Goal: Find specific page/section: Find specific page/section

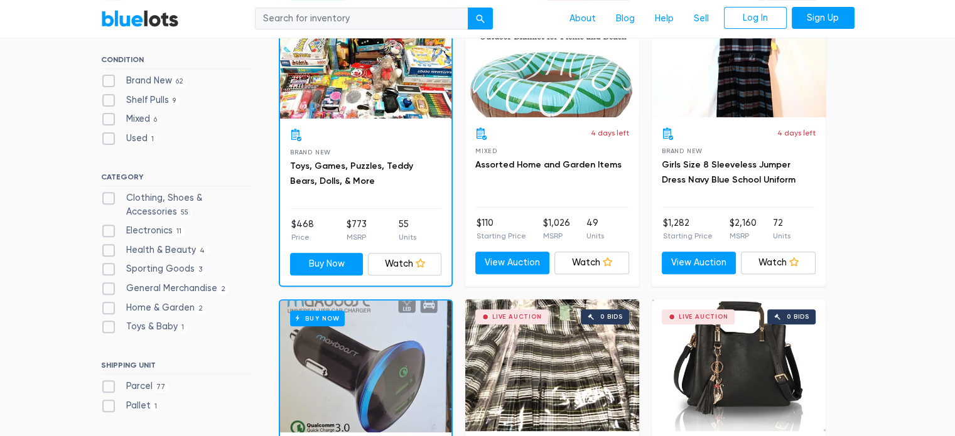
scroll to position [440, 0]
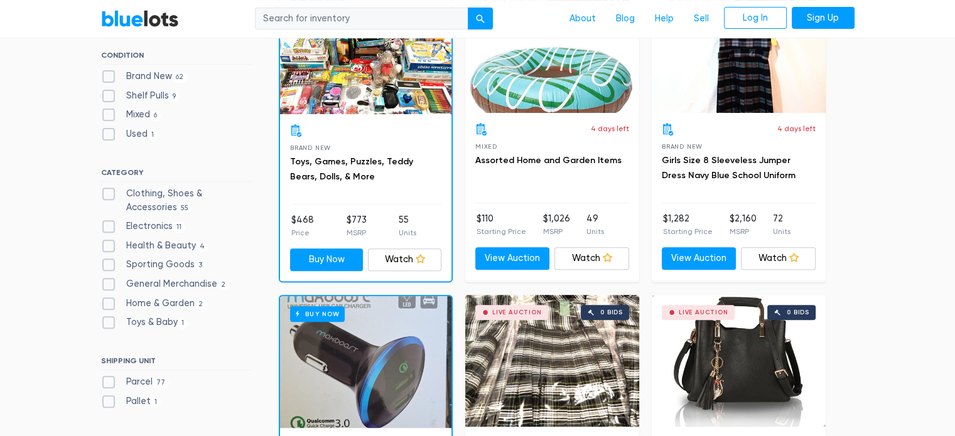
click at [105, 78] on label "Brand New 62" at bounding box center [144, 77] width 87 height 14
click at [105, 78] on New"] "Brand New 62" at bounding box center [105, 74] width 8 height 8
checkbox New"] "true"
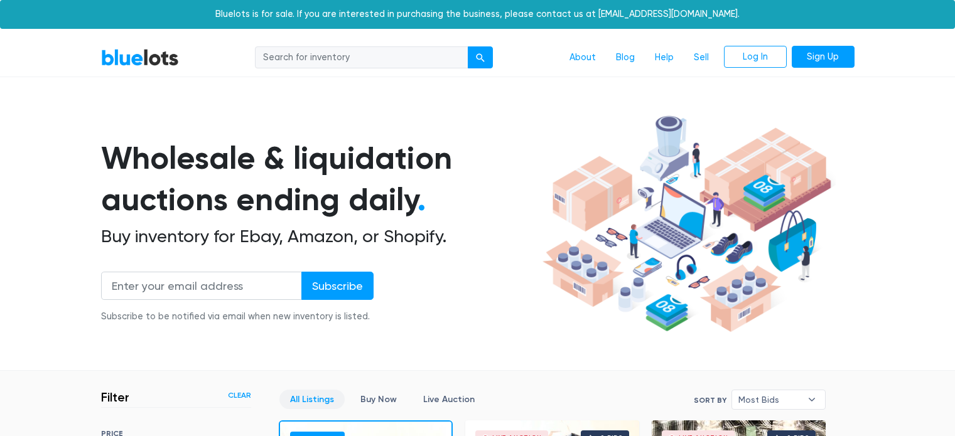
scroll to position [338, 0]
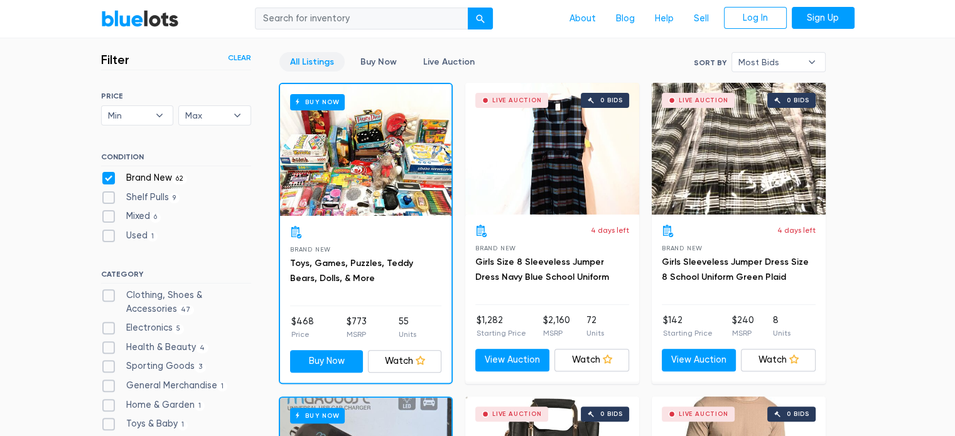
click at [105, 173] on label "Brand New 62" at bounding box center [144, 178] width 87 height 14
click at [105, 173] on New"] "Brand New 62" at bounding box center [105, 175] width 8 height 8
checkbox New"] "false"
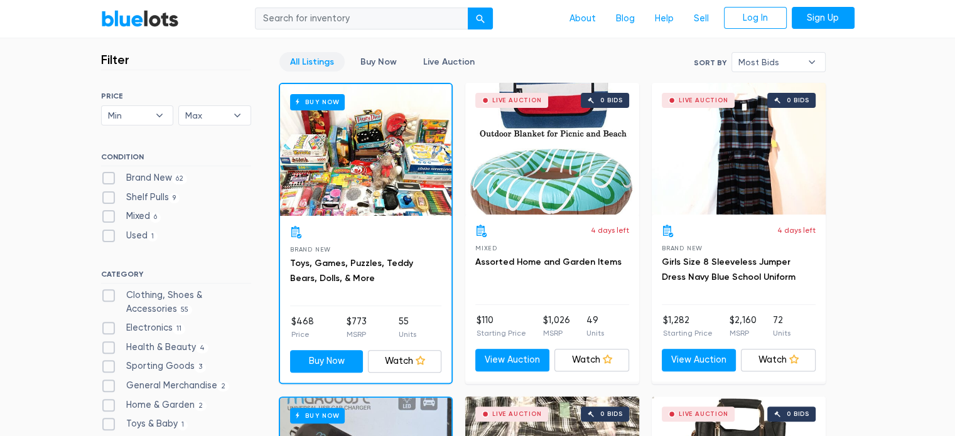
click at [108, 327] on label "Electronics 11" at bounding box center [143, 329] width 85 height 14
click at [108, 327] on input "Electronics 11" at bounding box center [105, 326] width 8 height 8
checkbox input "true"
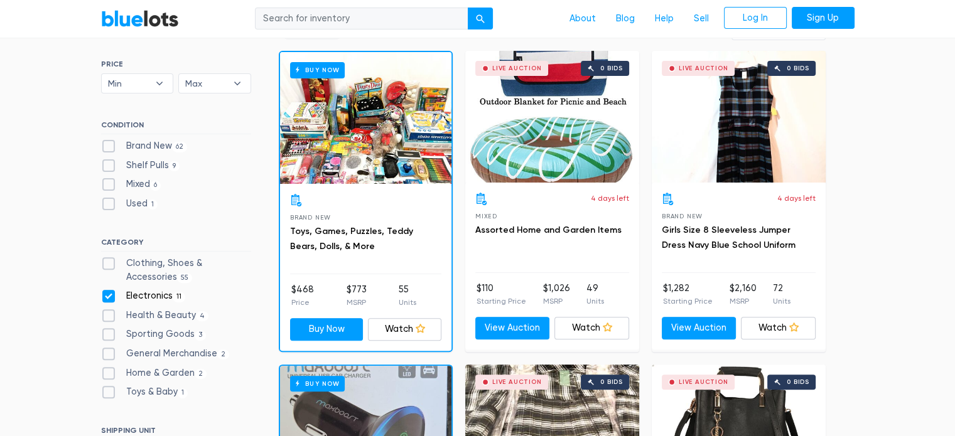
scroll to position [450, 0]
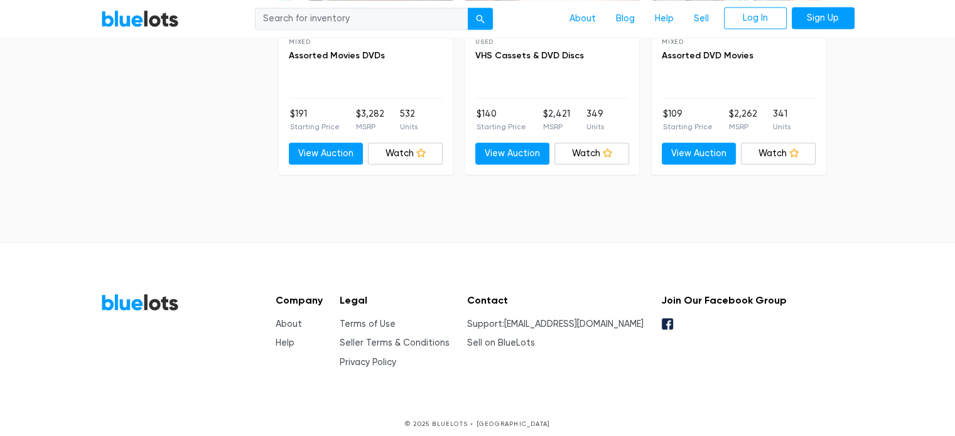
scroll to position [1801, 0]
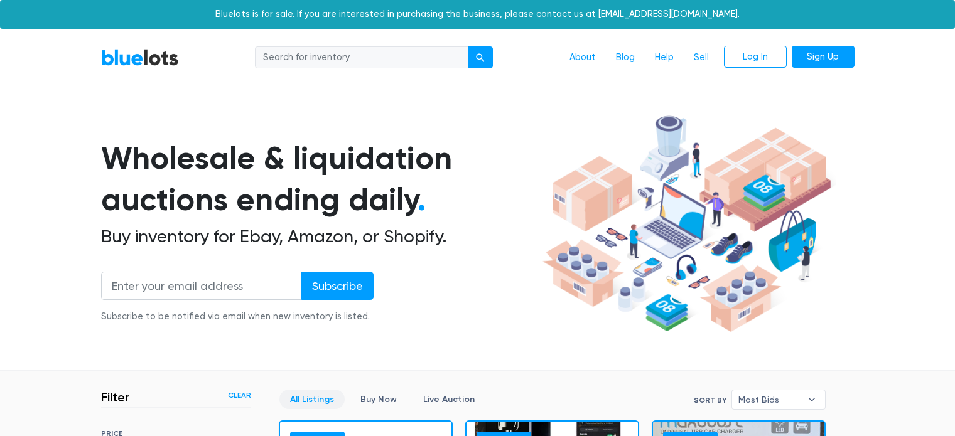
scroll to position [1801, 0]
